Goal: Check status: Check status

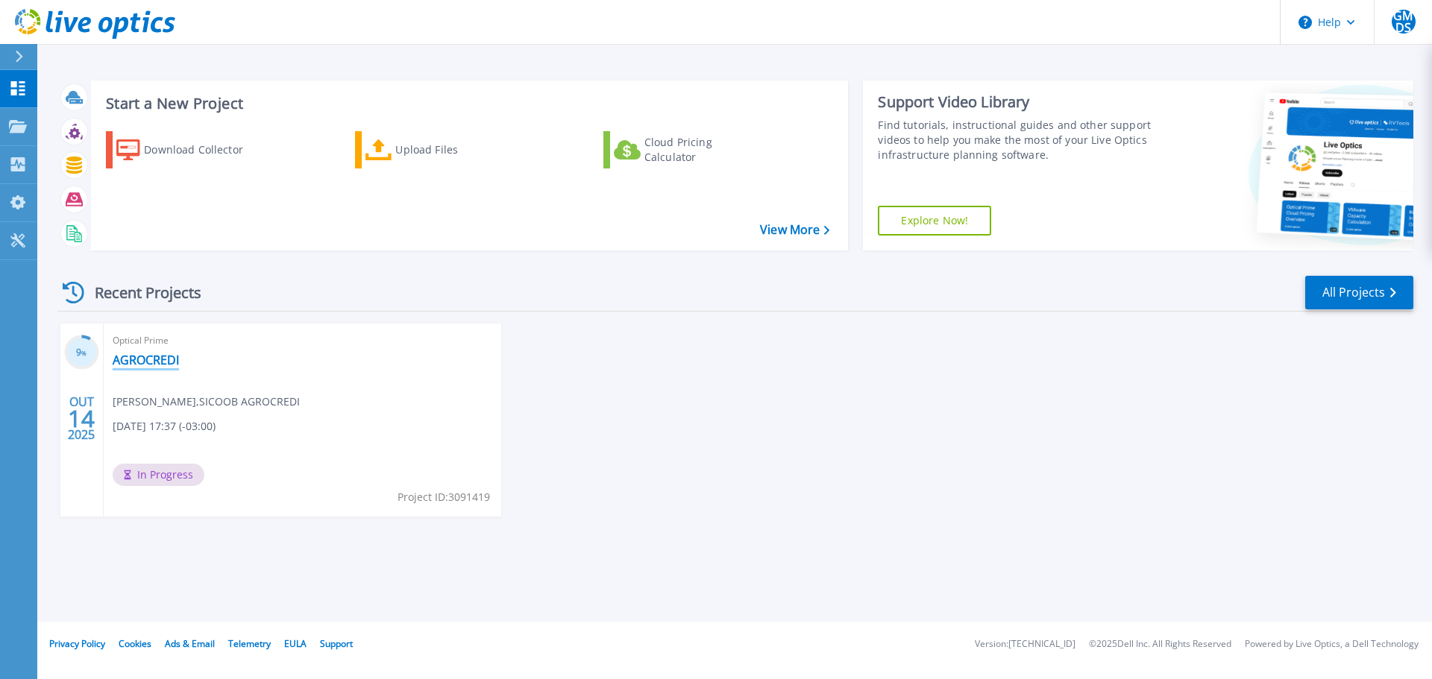
click at [163, 361] on link "AGROCREDI" at bounding box center [146, 360] width 66 height 15
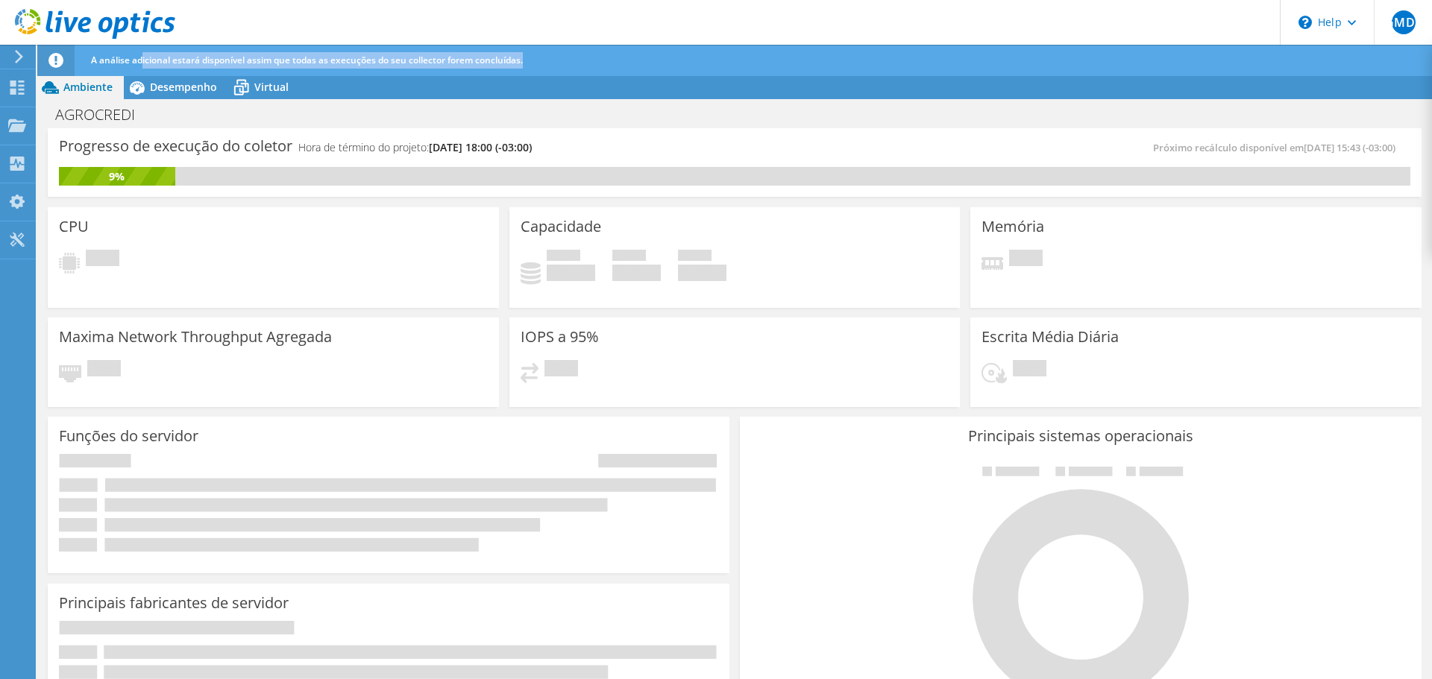
drag, startPoint x: 142, startPoint y: 58, endPoint x: 533, endPoint y: 65, distance: 390.8
click at [533, 65] on div "A análise adicional estará disponível assim que todas as execuções do seu colle…" at bounding box center [762, 60] width 1350 height 31
click at [763, 393] on div "Pendente" at bounding box center [734, 377] width 429 height 35
click at [379, 174] on div "9%" at bounding box center [734, 176] width 1351 height 19
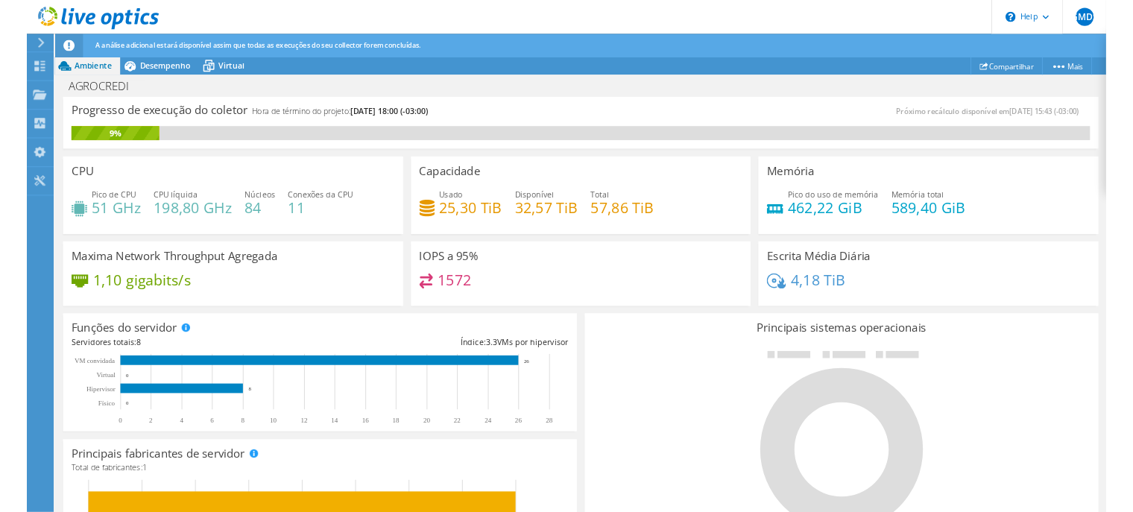
scroll to position [445, 0]
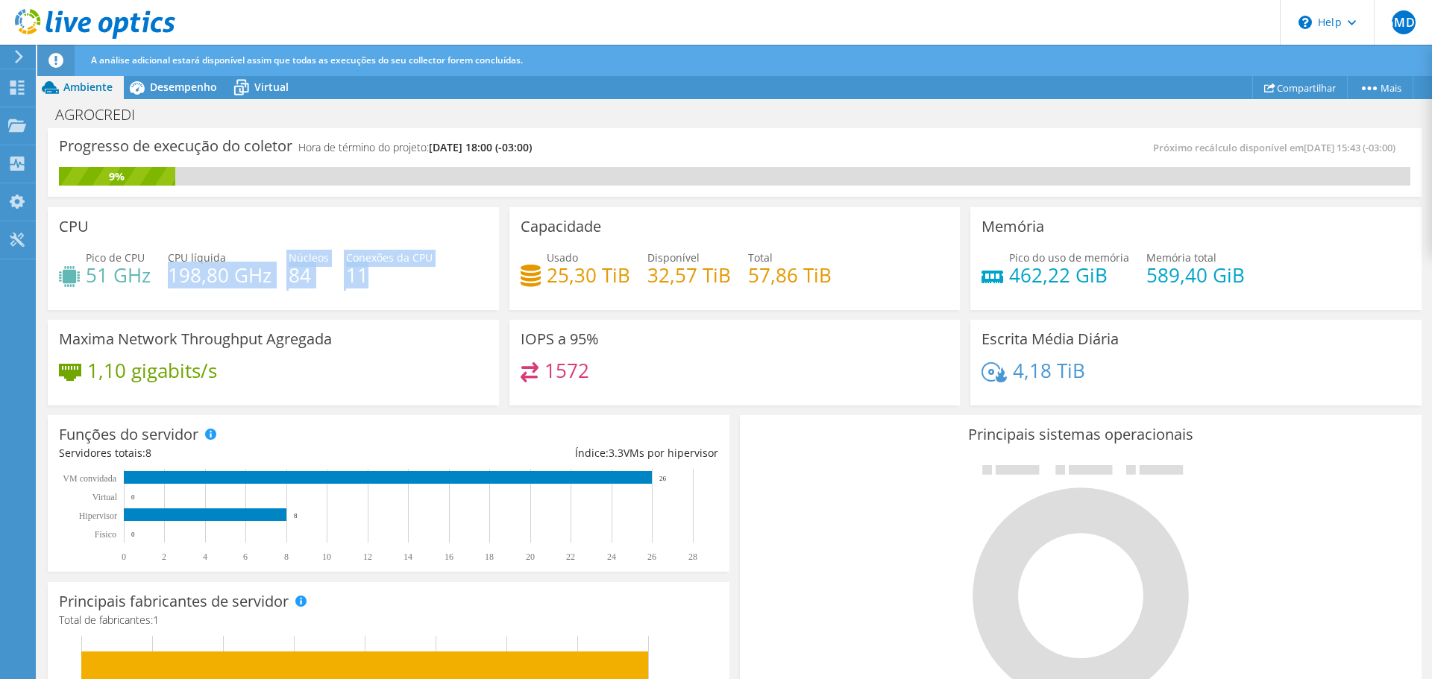
drag, startPoint x: 169, startPoint y: 277, endPoint x: 432, endPoint y: 286, distance: 262.6
click at [432, 286] on div "Pico de CPU 51 GHz CPU líquida 198,80 GHz Núcleos 84 Conexões da CPU 11" at bounding box center [273, 274] width 429 height 48
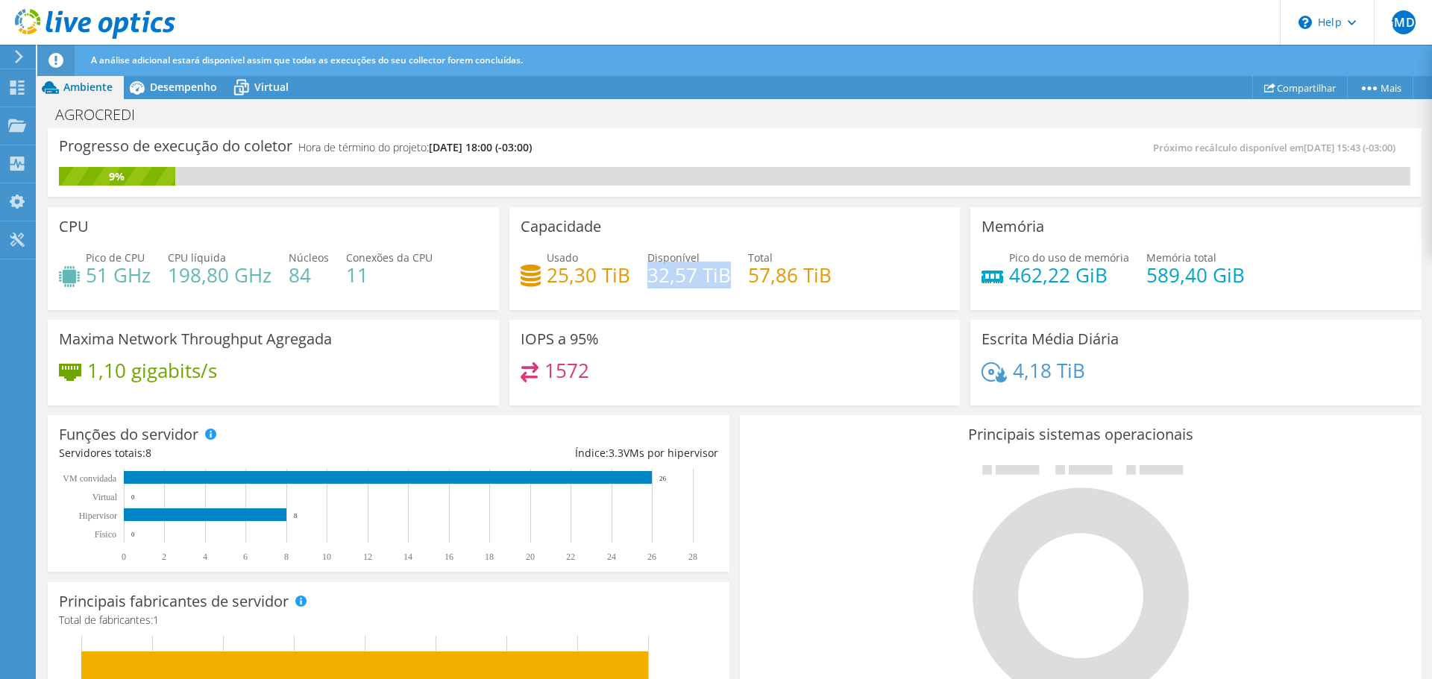
drag, startPoint x: 646, startPoint y: 276, endPoint x: 725, endPoint y: 277, distance: 79.1
click at [725, 277] on h4 "32,57 TiB" at bounding box center [689, 275] width 84 height 16
drag, startPoint x: 740, startPoint y: 277, endPoint x: 835, endPoint y: 277, distance: 94.7
click at [835, 277] on div "Usado 25,30 TiB Disponível 32,57 TiB Total 57,86 TiB" at bounding box center [734, 274] width 429 height 48
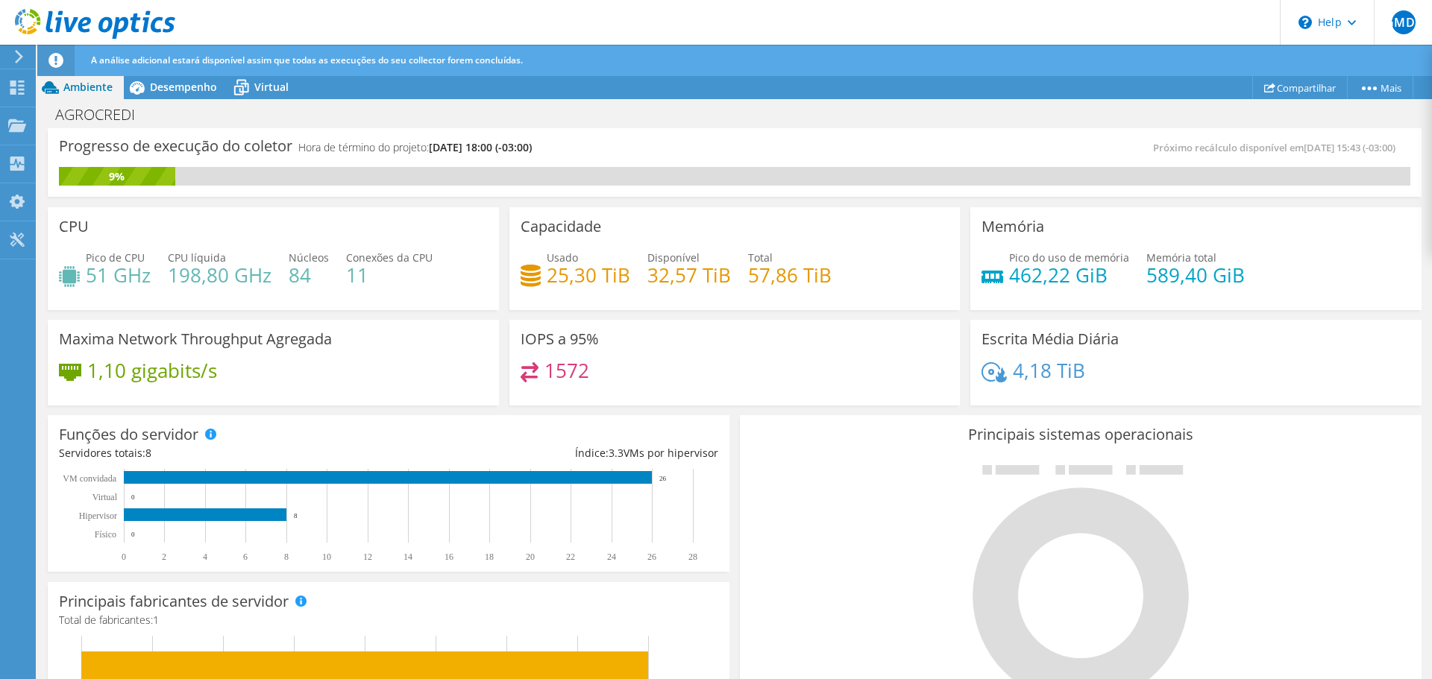
click at [835, 277] on div "Usado 25,30 TiB Disponível 32,57 TiB Total 57,86 TiB" at bounding box center [734, 274] width 429 height 48
drag, startPoint x: 1002, startPoint y: 277, endPoint x: 1221, endPoint y: 280, distance: 218.5
click at [1221, 280] on div "Pico do uso de memória 462,22 GiB Memória total 589,40 GiB" at bounding box center [1195, 274] width 429 height 48
click at [1221, 280] on h4 "589,40 GiB" at bounding box center [1195, 275] width 98 height 16
drag, startPoint x: 92, startPoint y: 366, endPoint x: 295, endPoint y: 370, distance: 202.8
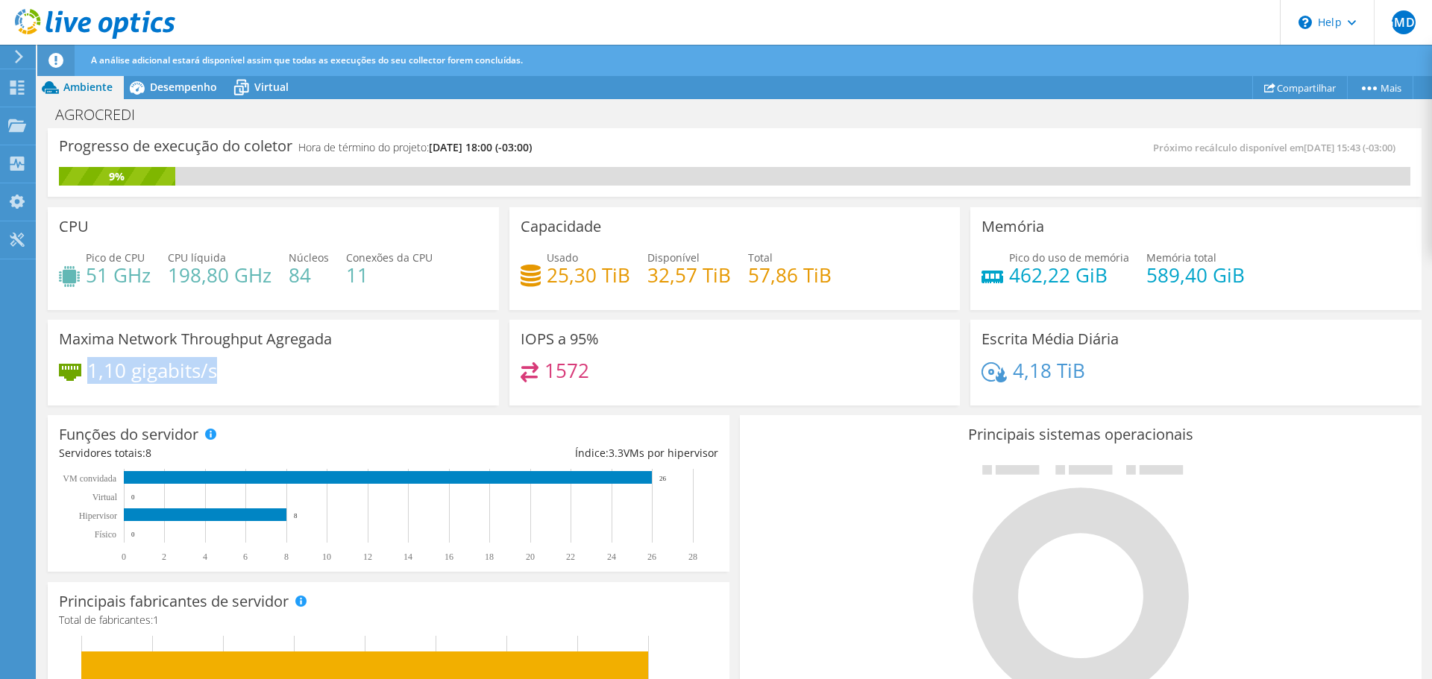
click at [295, 370] on div "1,10 gigabits/s" at bounding box center [273, 377] width 429 height 31
click at [155, 377] on h4 "1,10 gigabits/s" at bounding box center [152, 370] width 130 height 16
drag, startPoint x: 85, startPoint y: 377, endPoint x: 218, endPoint y: 365, distance: 133.3
click at [218, 365] on div "1,10 gigabits/s" at bounding box center [273, 377] width 429 height 31
drag, startPoint x: 555, startPoint y: 373, endPoint x: 585, endPoint y: 372, distance: 29.8
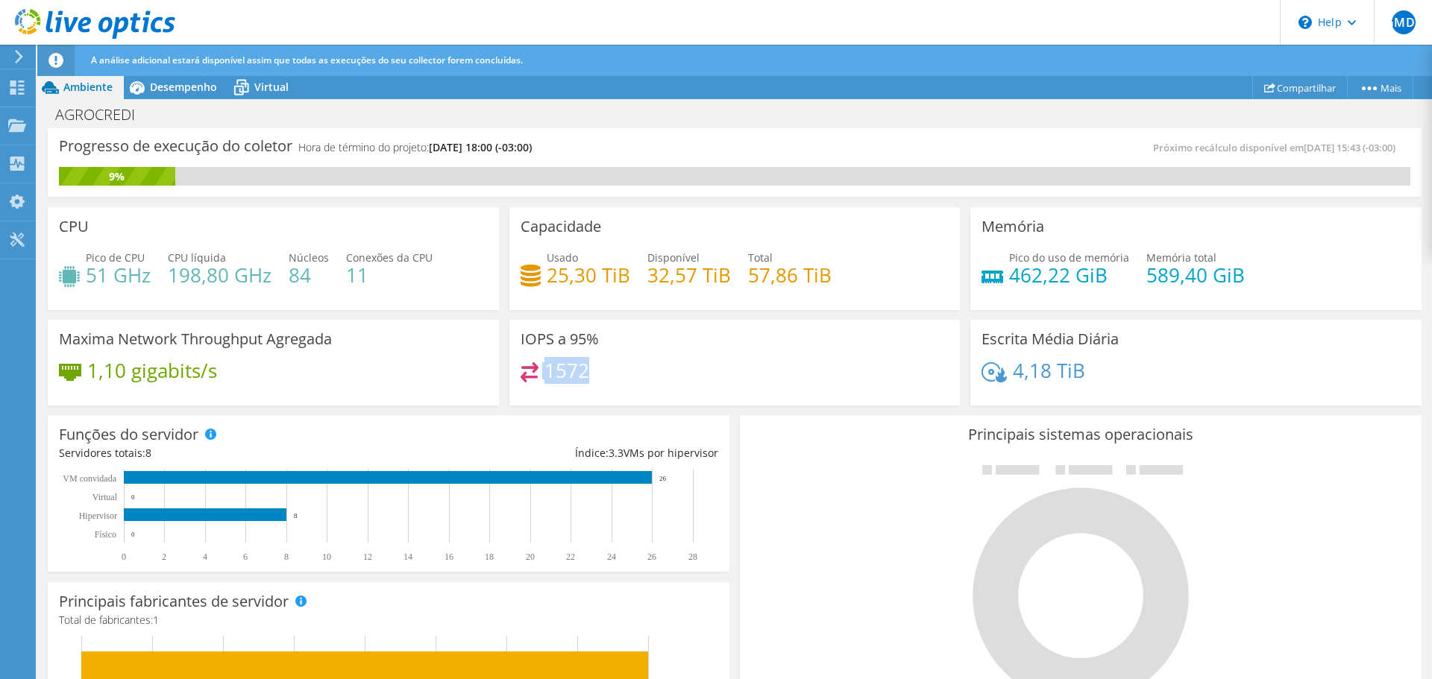
click at [585, 372] on div "1572" at bounding box center [554, 370] width 69 height 17
click at [609, 372] on div "1572" at bounding box center [734, 378] width 429 height 32
drag, startPoint x: 594, startPoint y: 372, endPoint x: 544, endPoint y: 376, distance: 50.8
click at [544, 376] on div "1572" at bounding box center [734, 378] width 429 height 32
click at [732, 345] on div "IOPS a 95% 1572" at bounding box center [734, 363] width 451 height 86
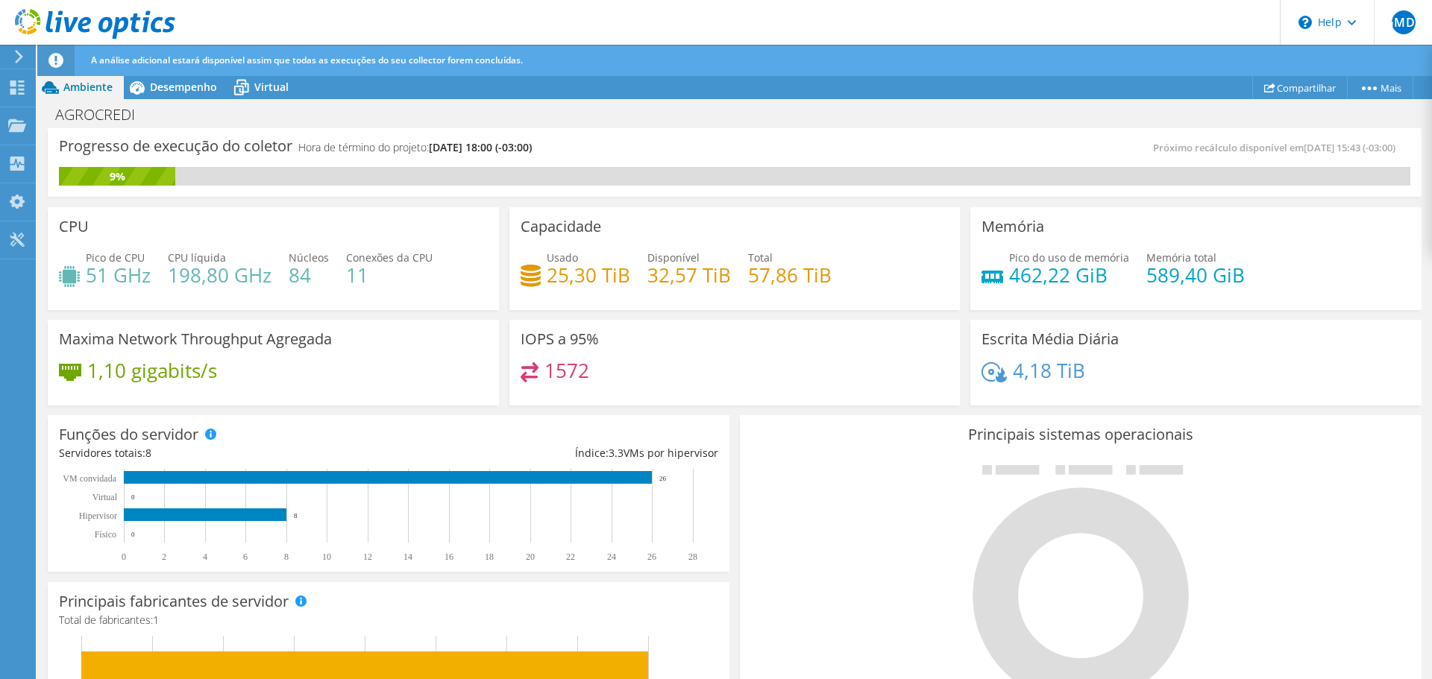
click at [830, 340] on div "IOPS a 95% 1572" at bounding box center [734, 363] width 451 height 86
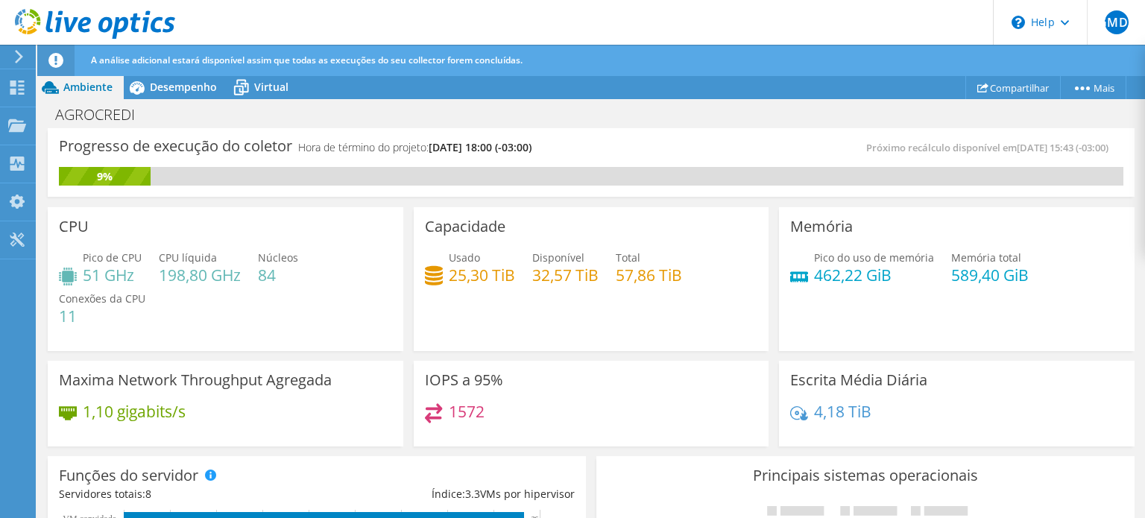
scroll to position [474, 0]
